Goal: Transaction & Acquisition: Book appointment/travel/reservation

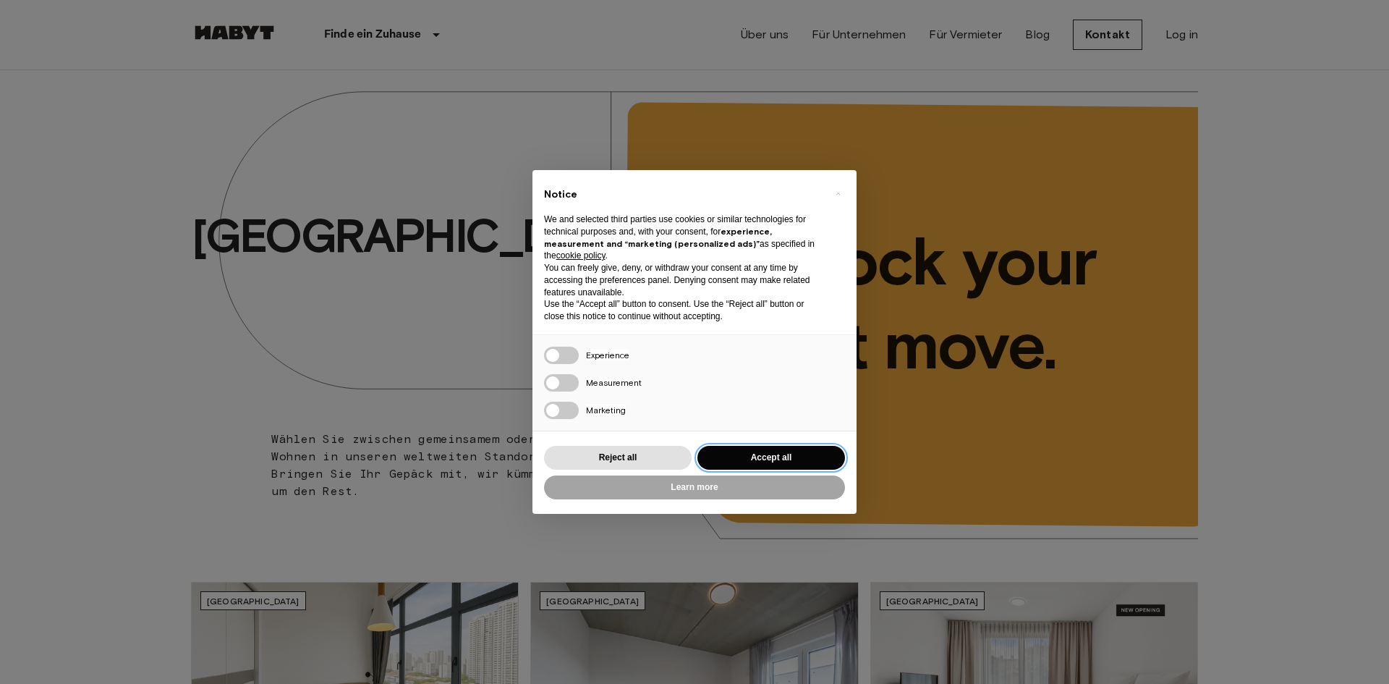
click at [786, 456] on button "Accept all" at bounding box center [772, 458] width 148 height 24
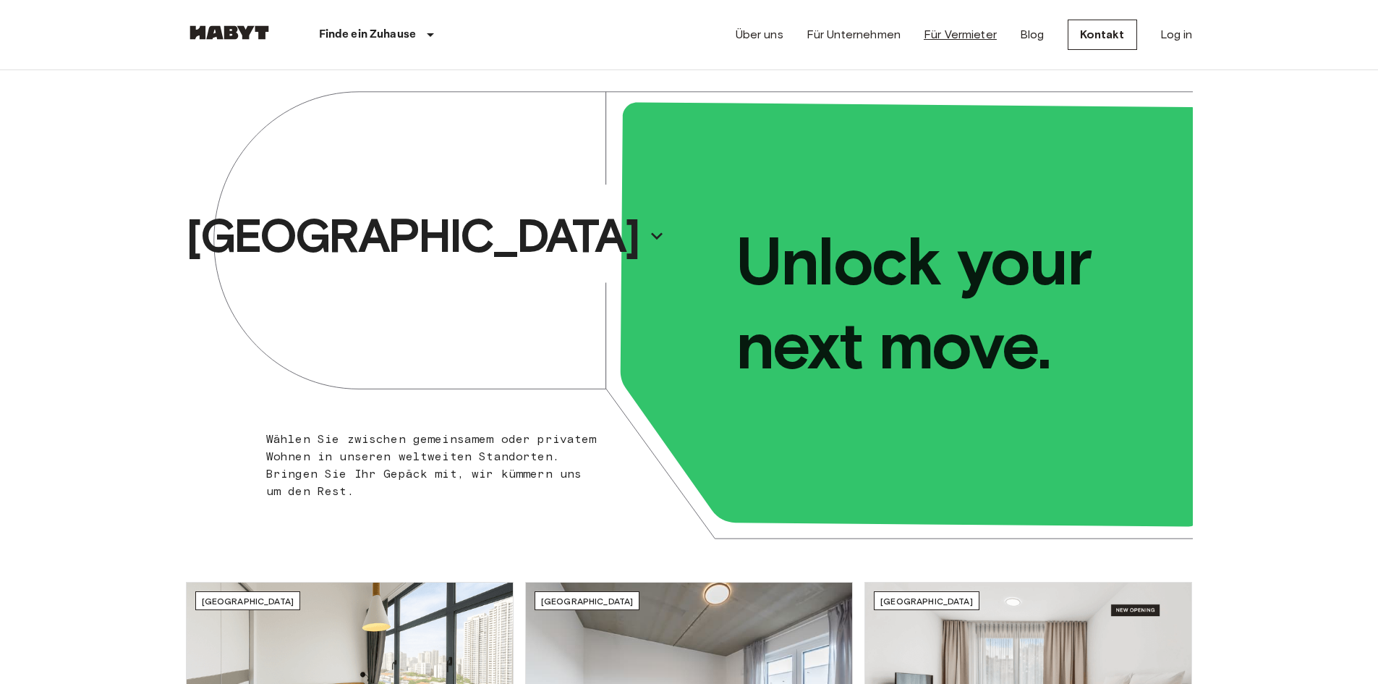
click at [958, 33] on link "Für Vermieter" at bounding box center [960, 34] width 73 height 17
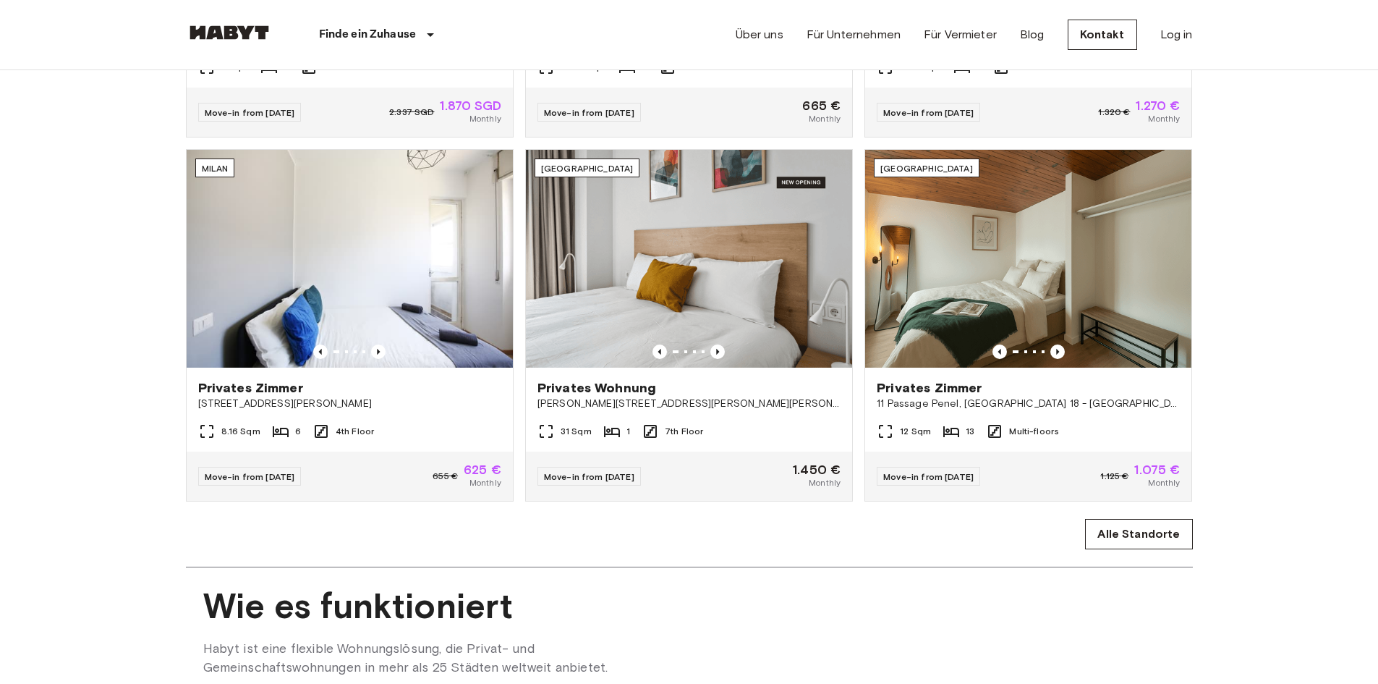
scroll to position [988, 0]
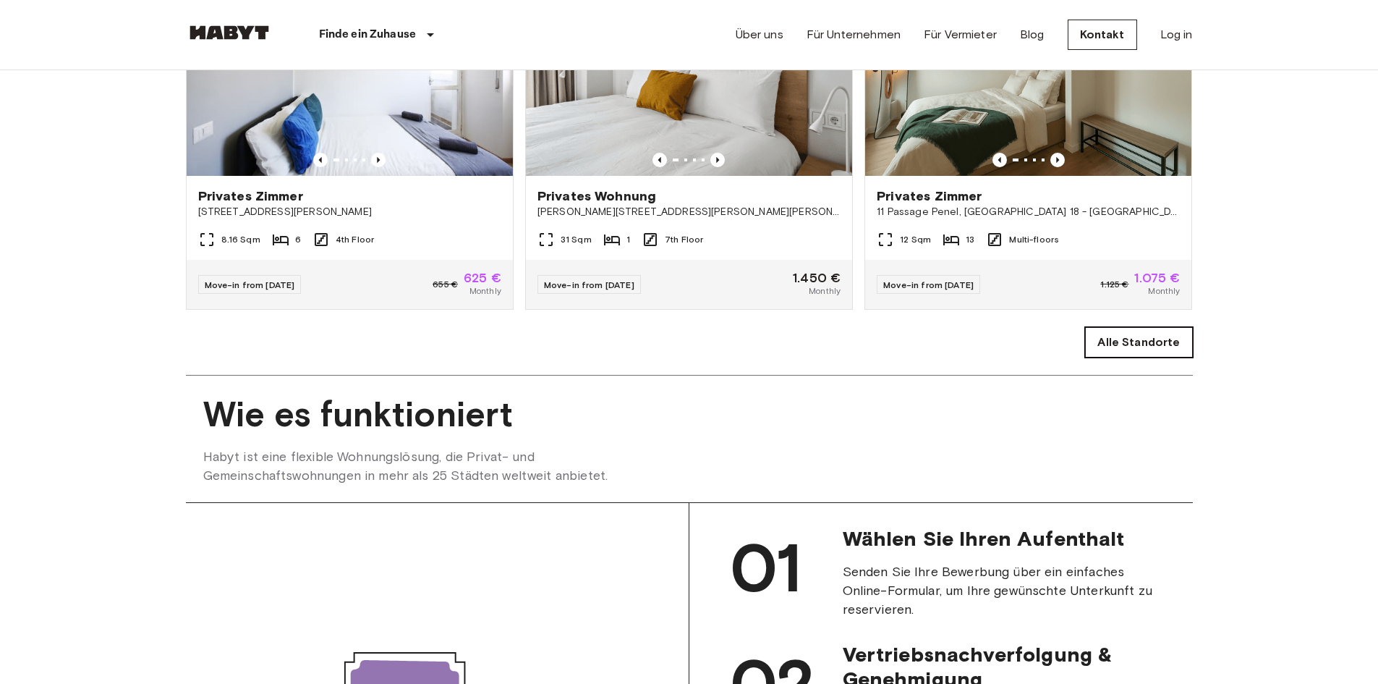
click at [1158, 357] on link "Alle Standorte" at bounding box center [1138, 342] width 107 height 30
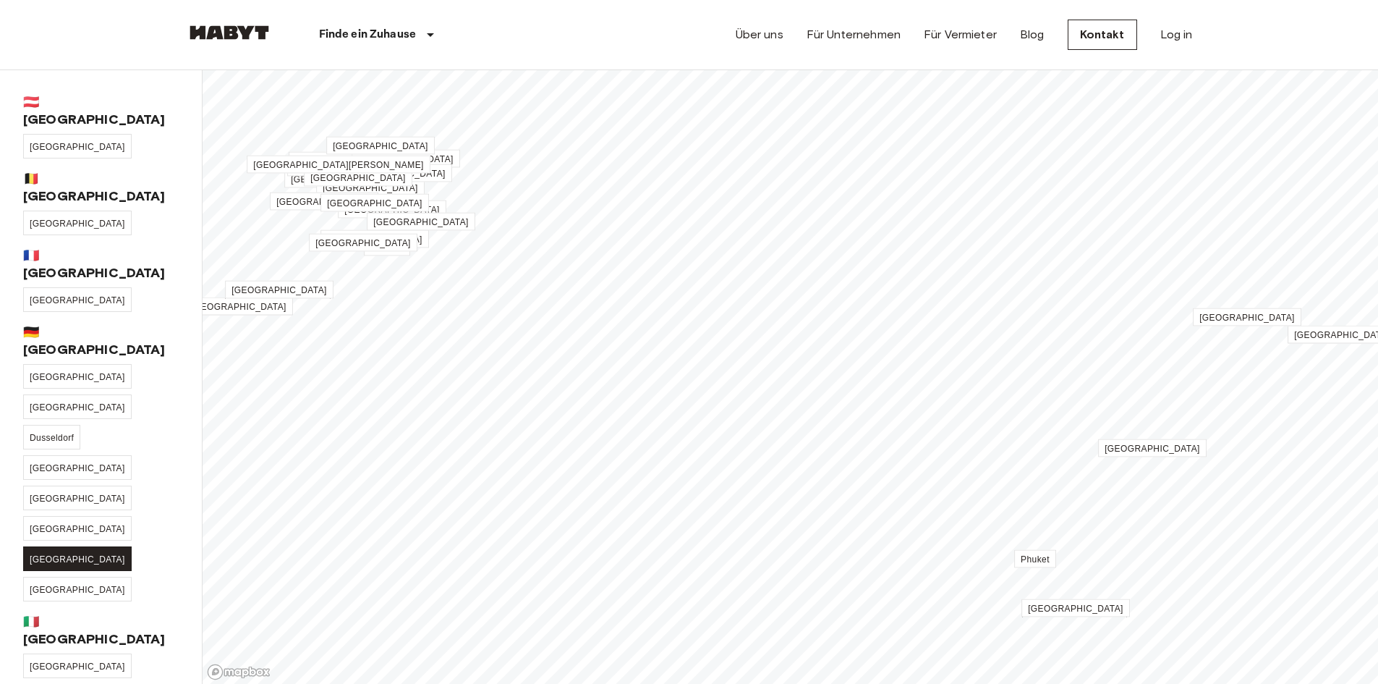
click at [104, 554] on span "[GEOGRAPHIC_DATA]" at bounding box center [78, 559] width 96 height 10
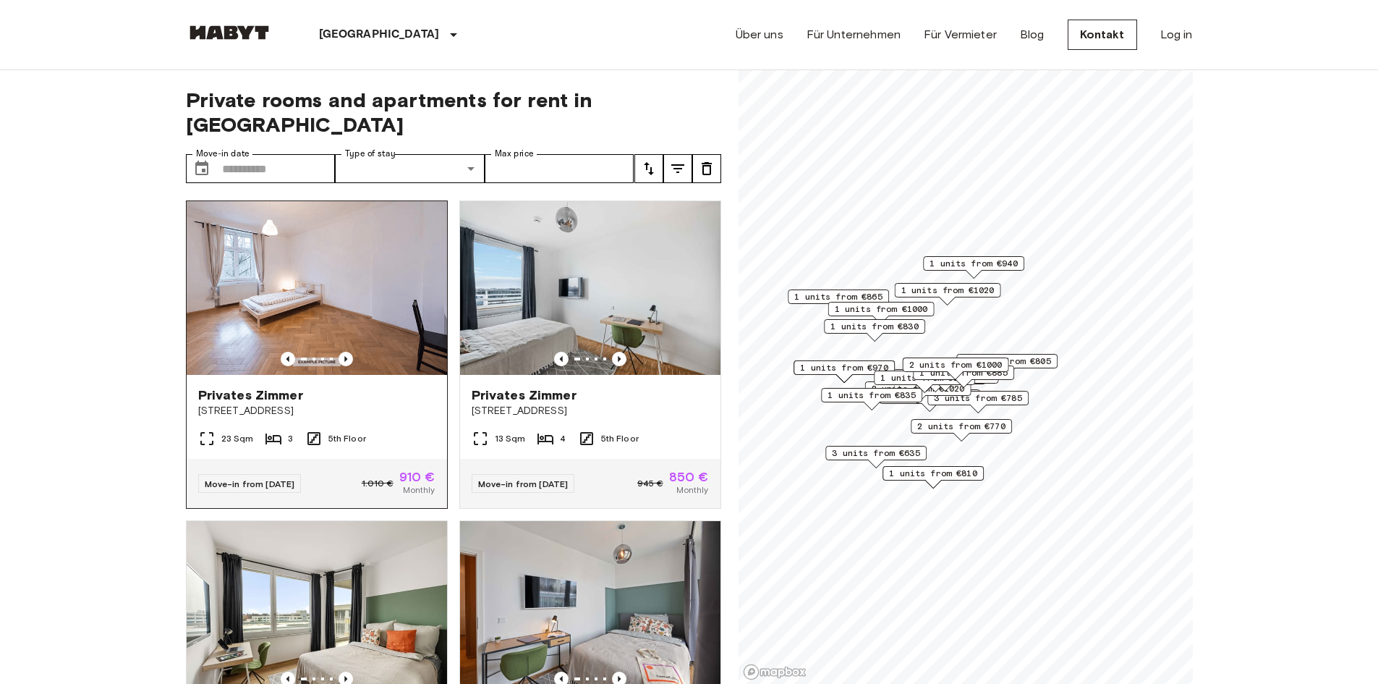
click at [281, 386] on span "Privates Zimmer" at bounding box center [250, 394] width 105 height 17
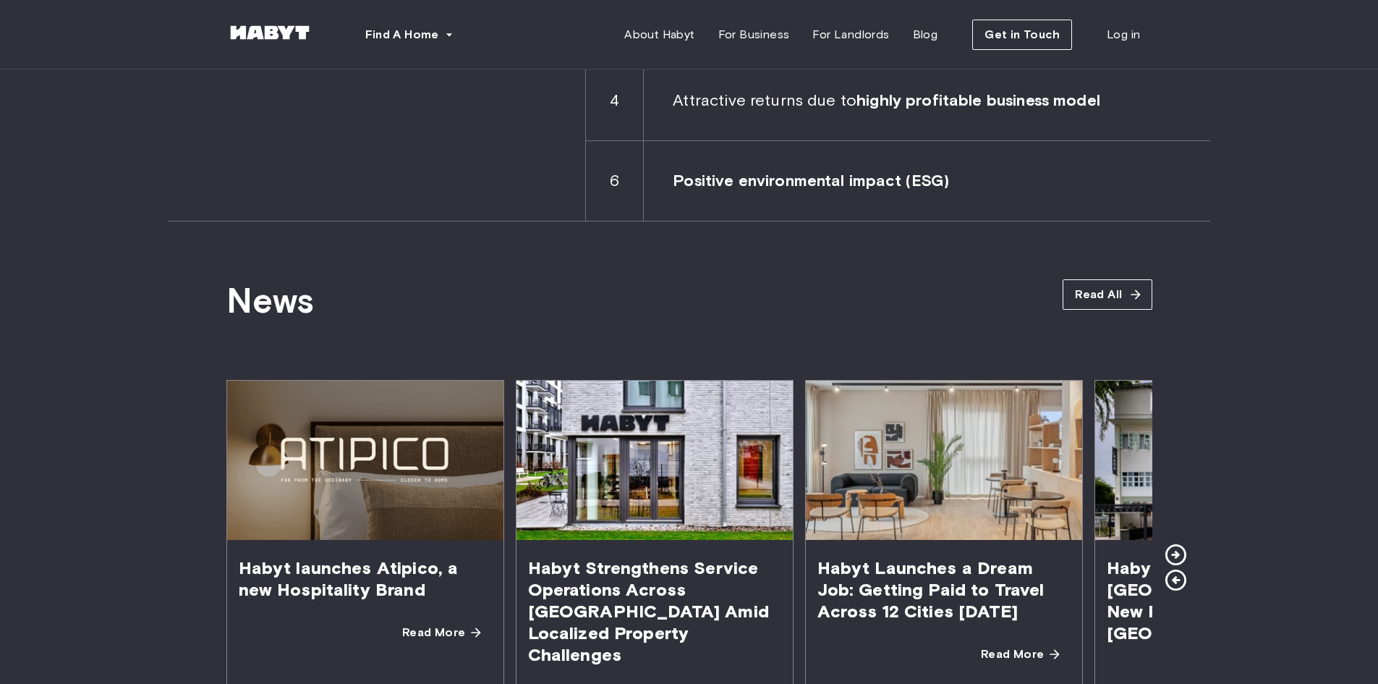
scroll to position [2533, 0]
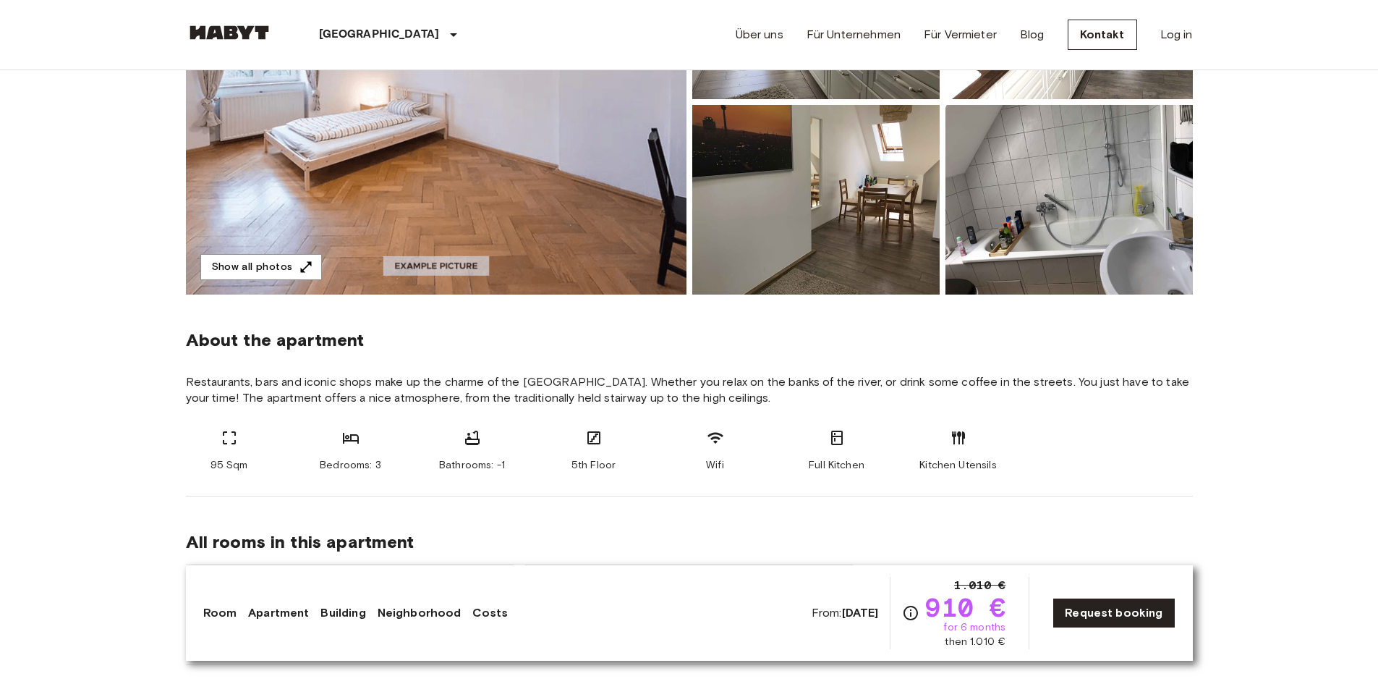
scroll to position [507, 0]
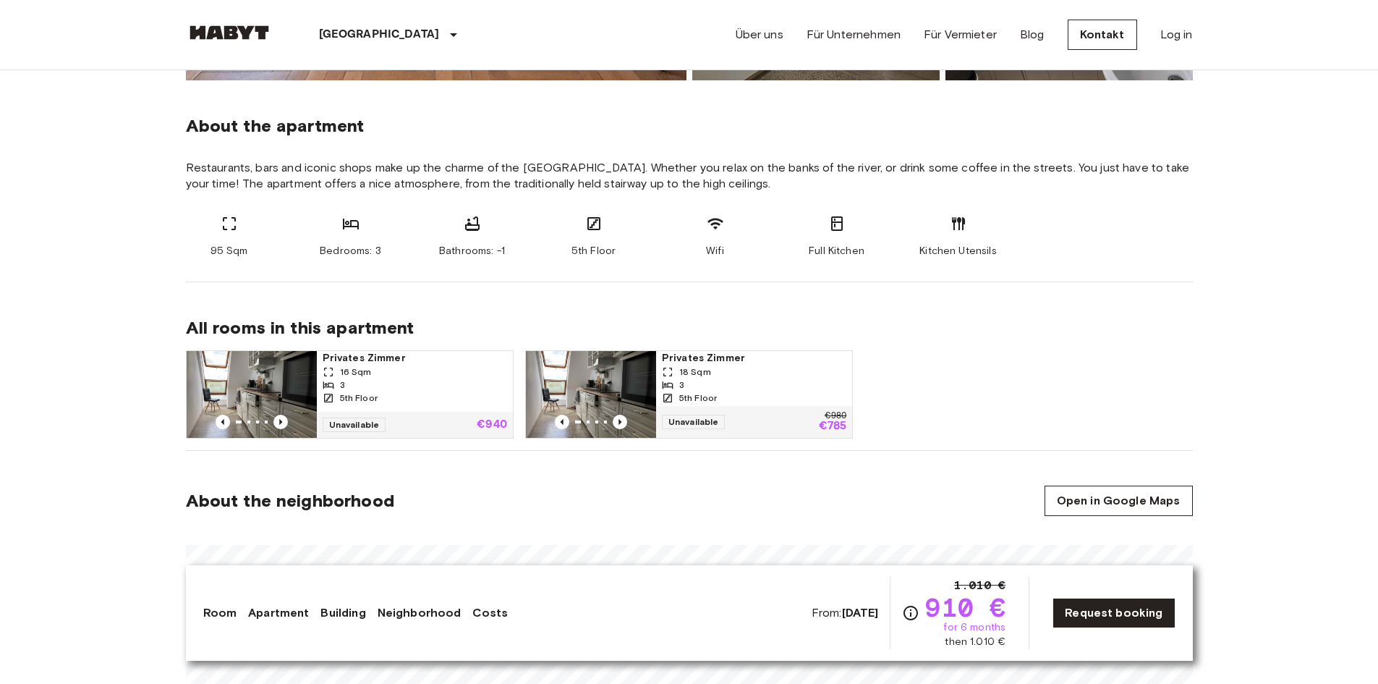
click at [733, 387] on div "3" at bounding box center [754, 384] width 185 height 13
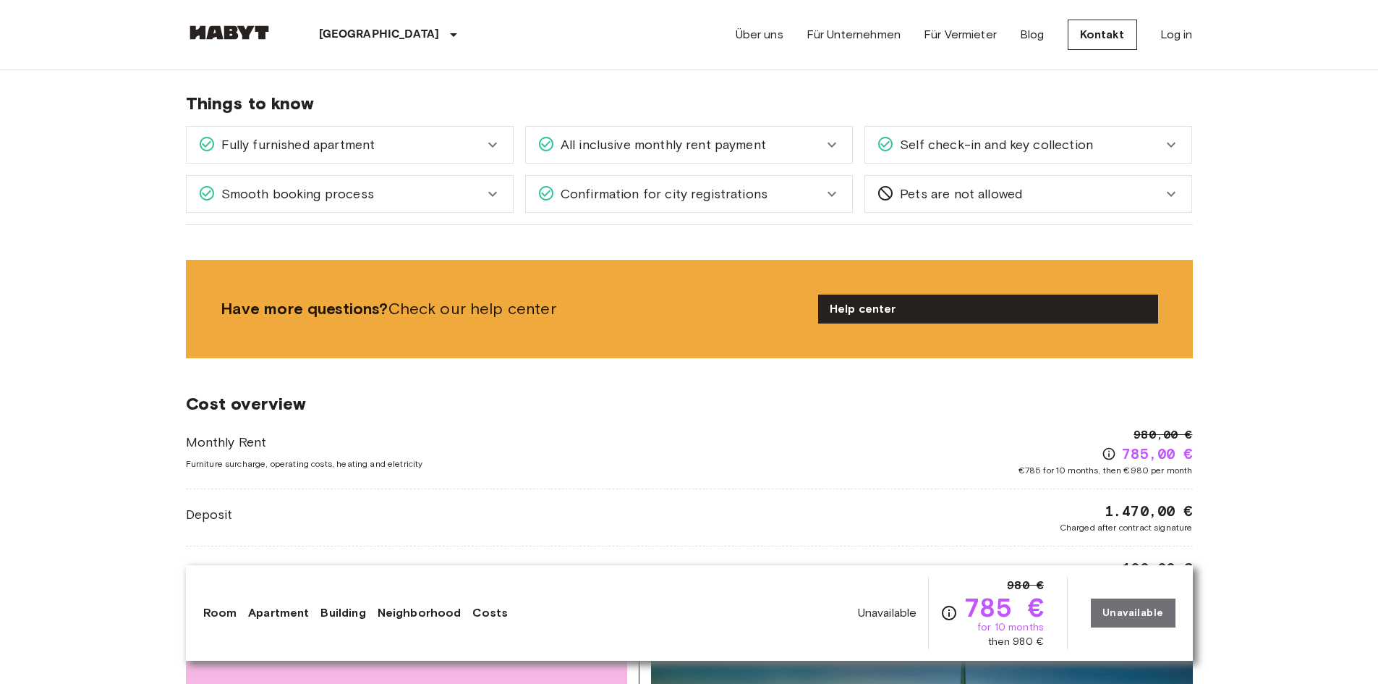
scroll to position [1230, 0]
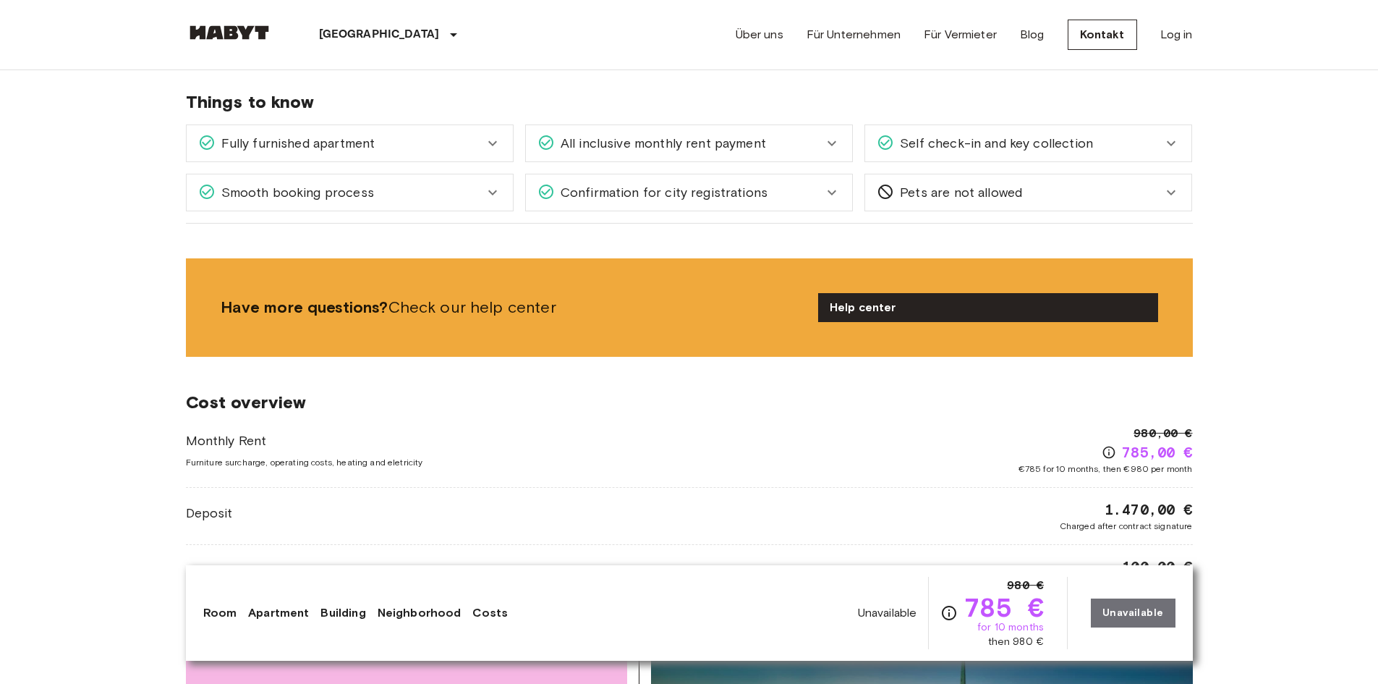
click at [826, 141] on icon at bounding box center [831, 143] width 17 height 17
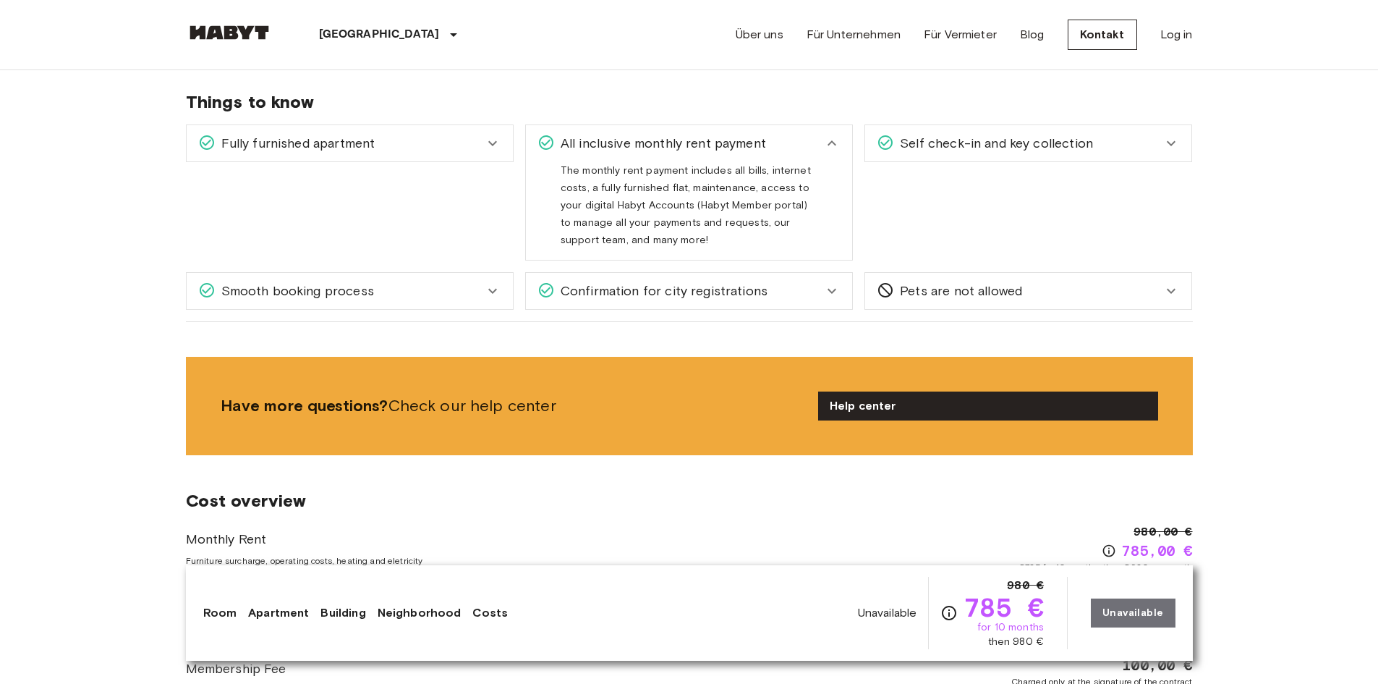
click at [962, 161] on div "Self check-in and key collection" at bounding box center [1028, 143] width 326 height 36
